Goal: Task Accomplishment & Management: Manage account settings

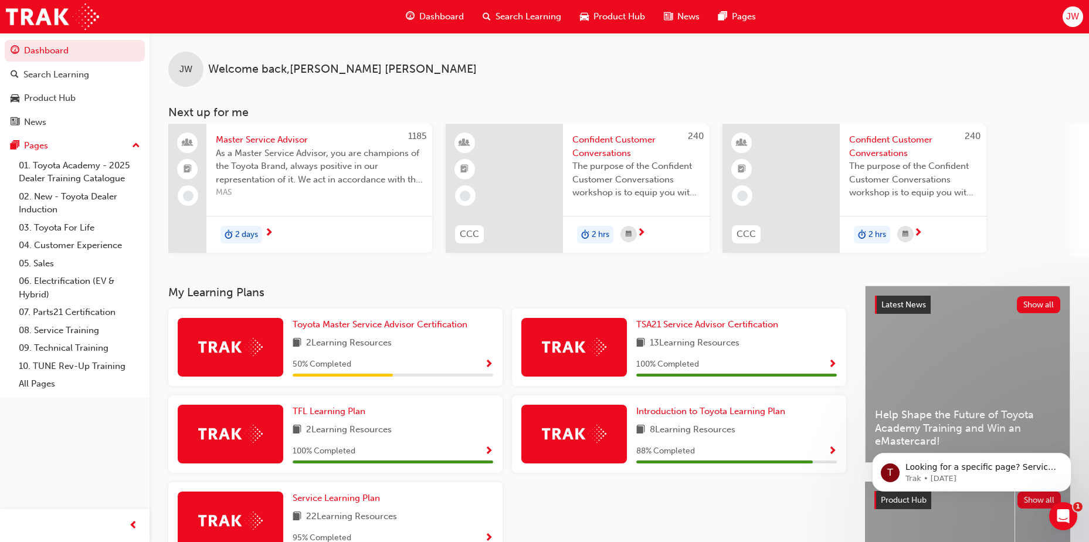
click at [1066, 21] on span "JW" at bounding box center [1072, 16] width 13 height 13
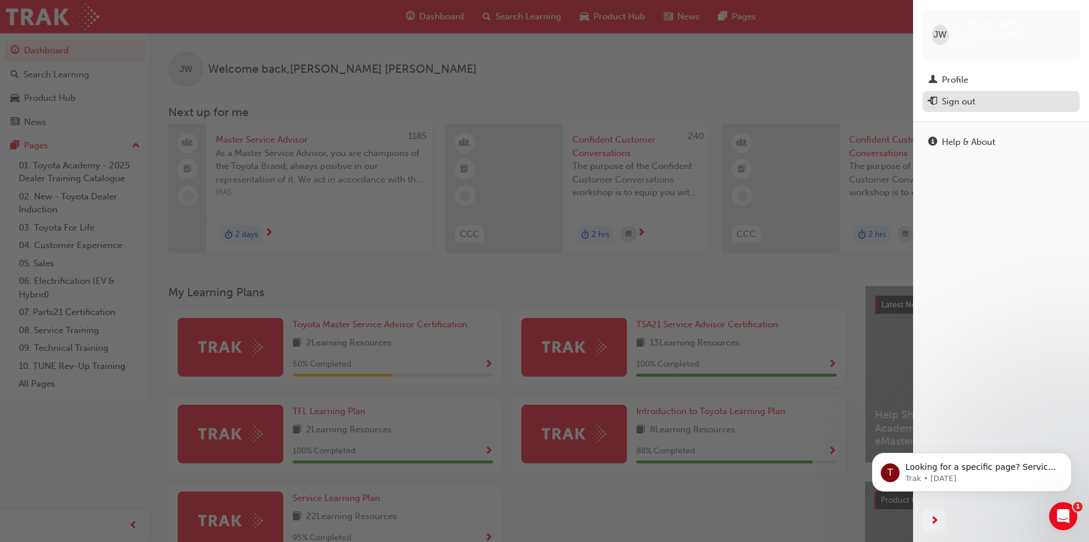
click at [1028, 94] on div "Sign out" at bounding box center [1000, 101] width 145 height 15
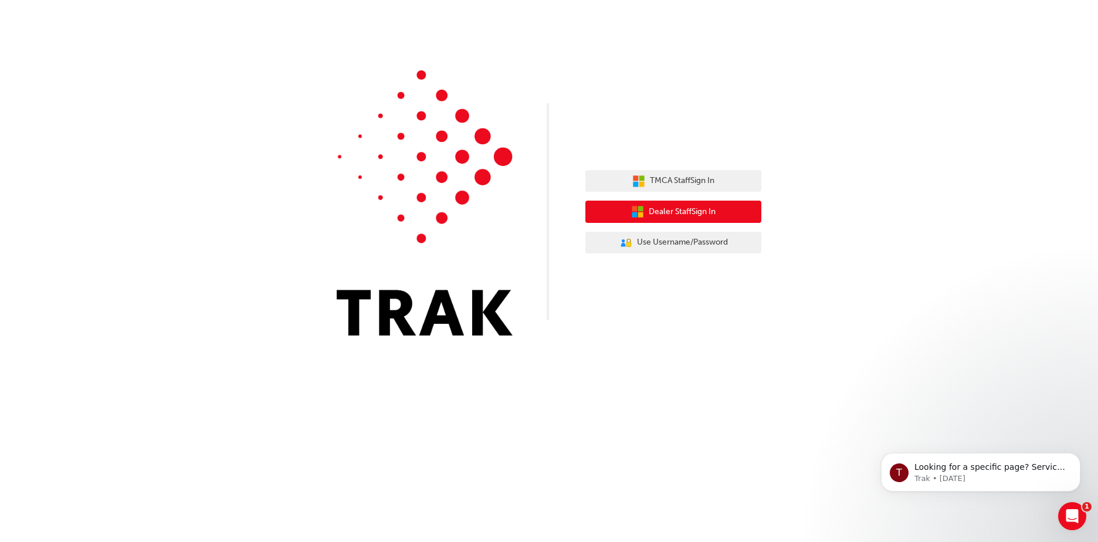
click at [663, 215] on span "Dealer Staff Sign In" at bounding box center [682, 211] width 67 height 13
